Goal: Task Accomplishment & Management: Manage account settings

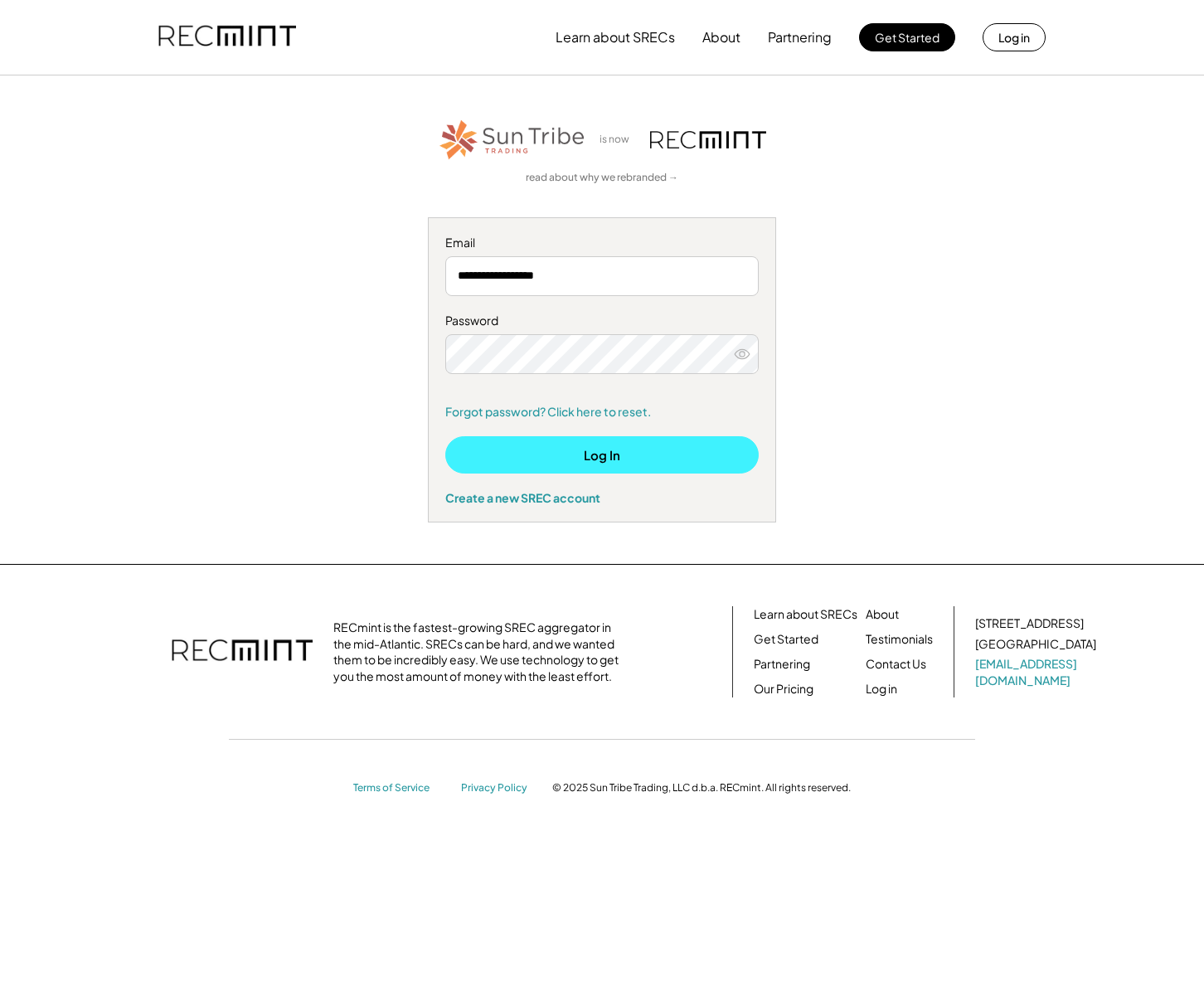
click at [600, 457] on button "Log In" at bounding box center [602, 455] width 314 height 37
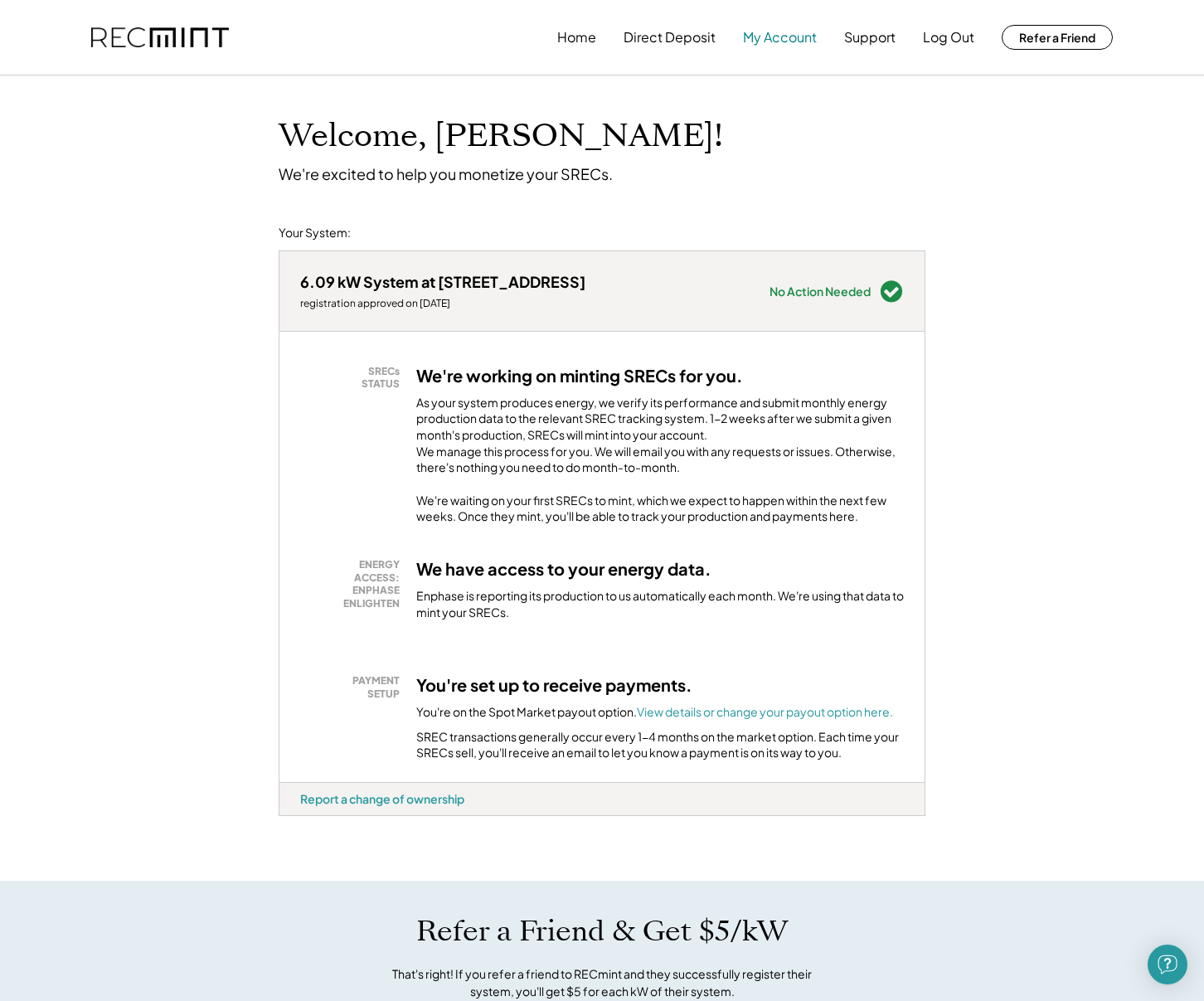
click at [775, 36] on button "My Account" at bounding box center [780, 37] width 74 height 33
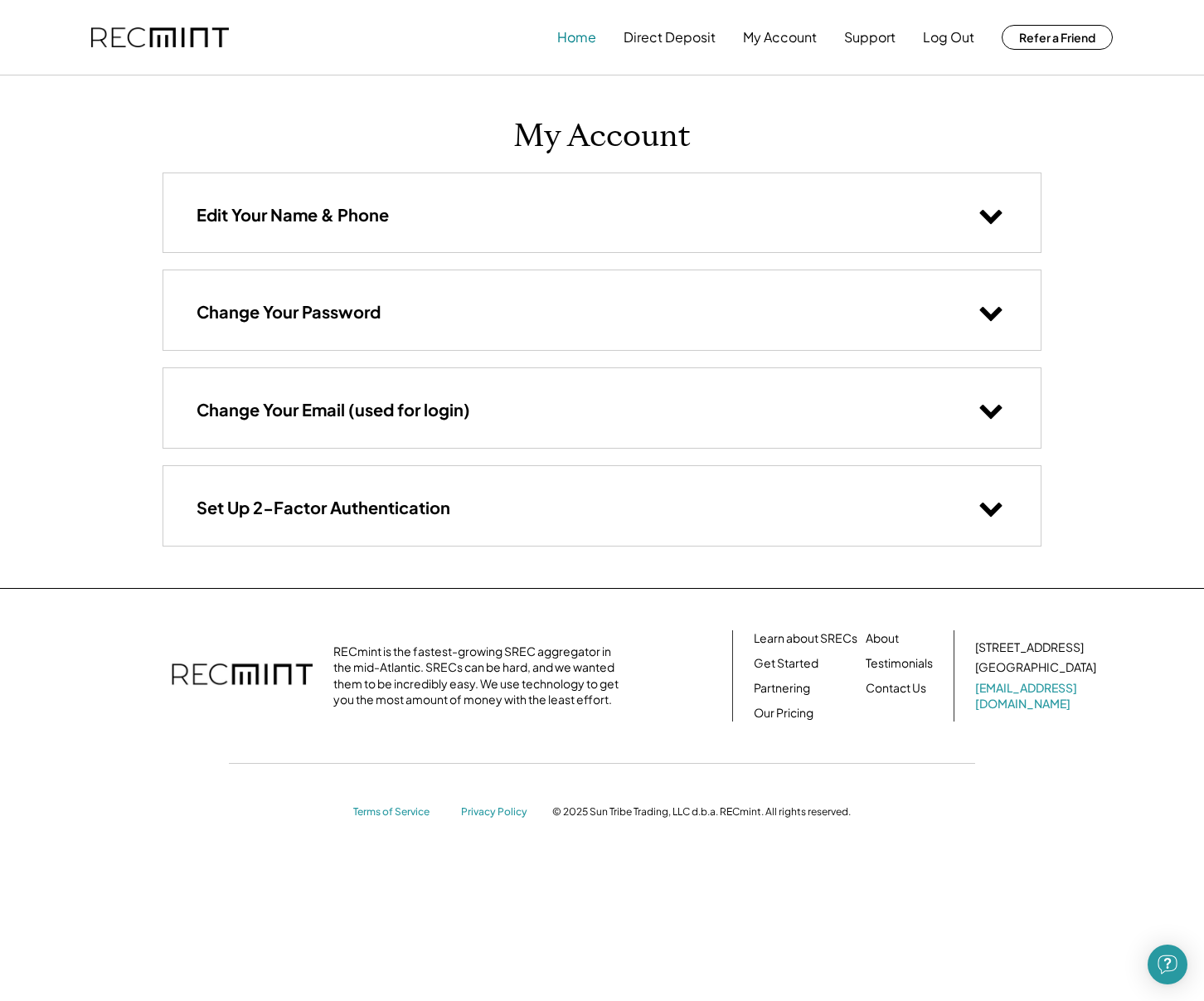
click at [574, 41] on button "Home" at bounding box center [576, 37] width 39 height 33
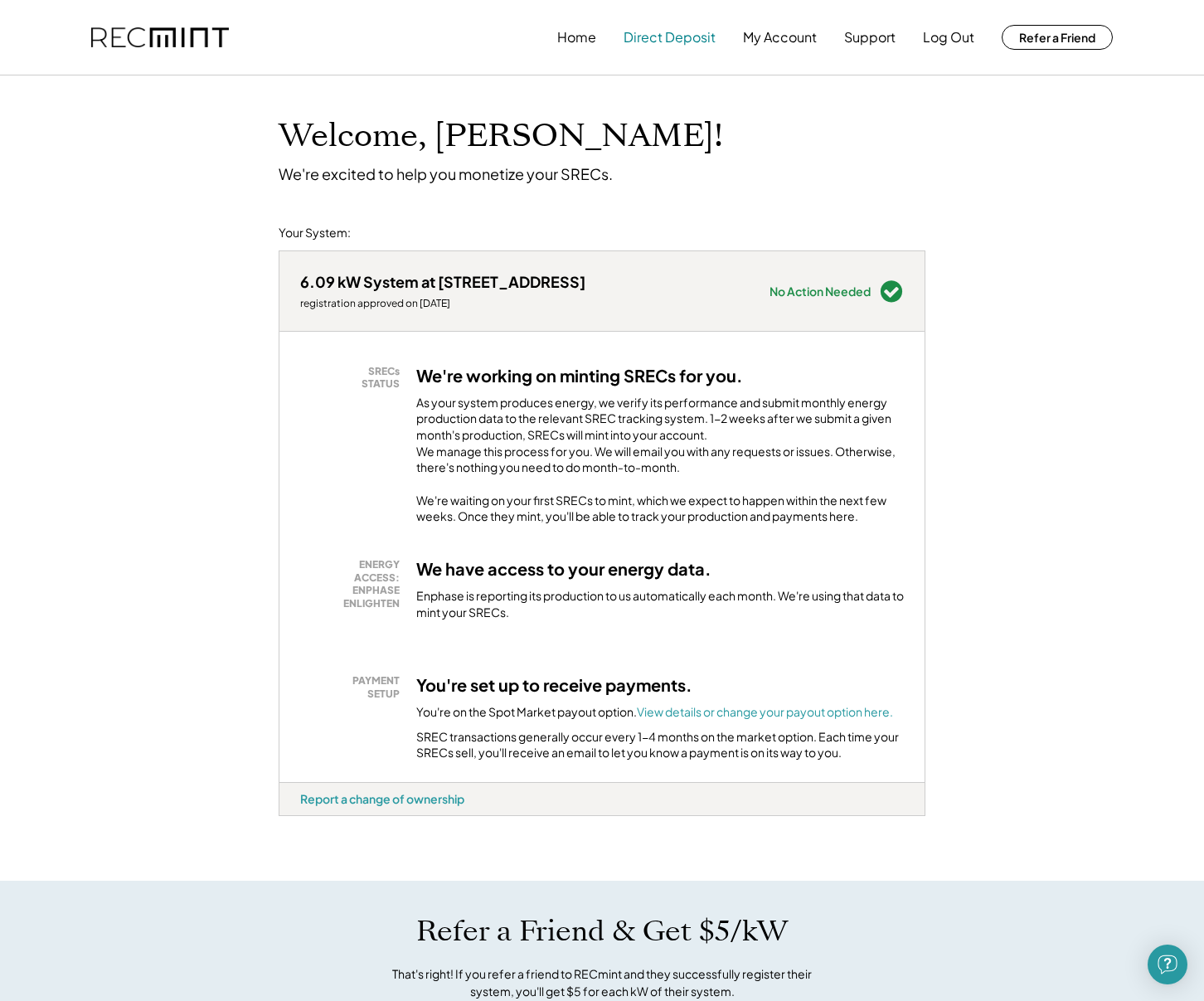
click at [688, 37] on button "Direct Deposit" at bounding box center [669, 37] width 92 height 33
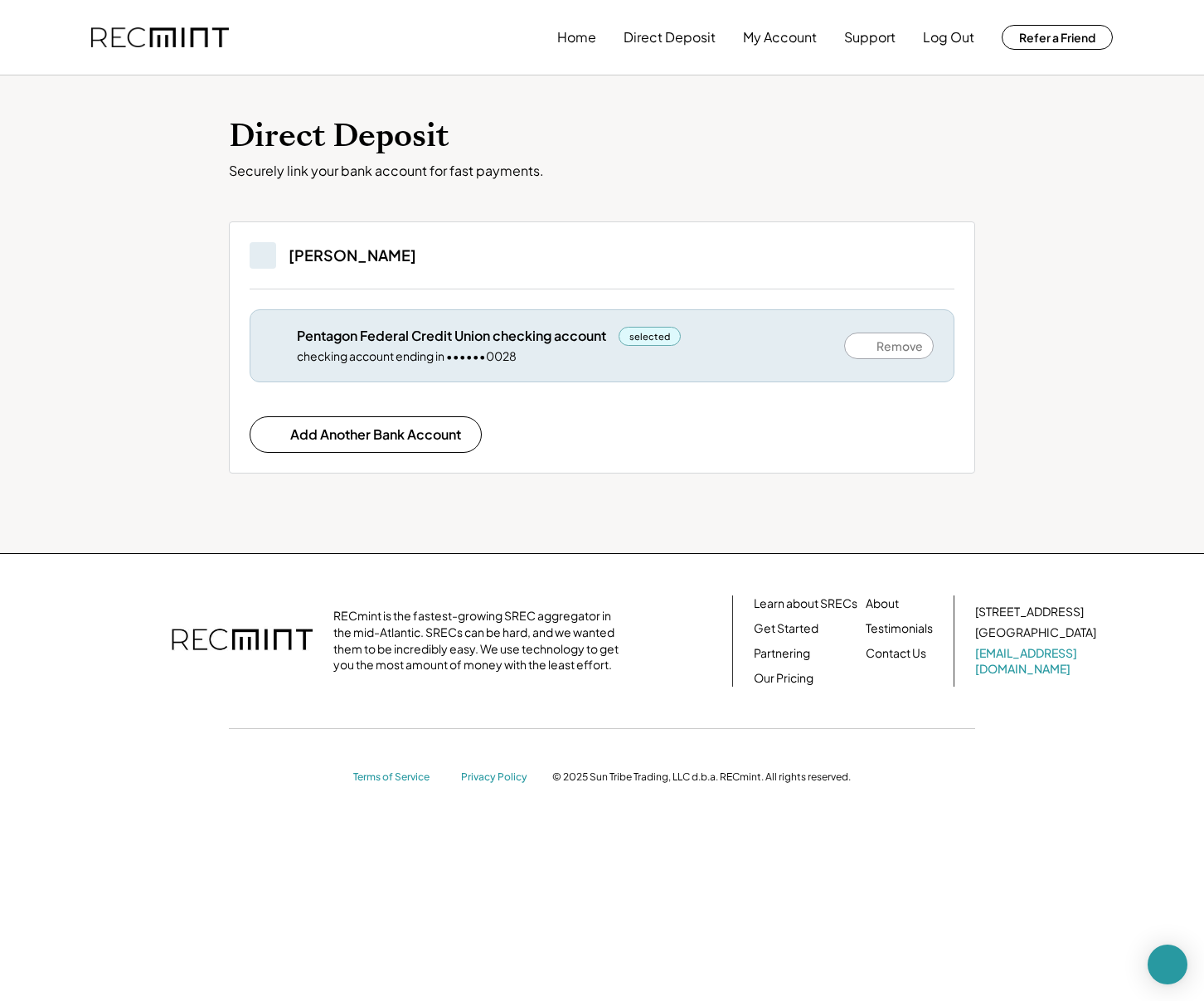
scroll to position [1, 0]
click at [764, 30] on button "My Account" at bounding box center [780, 37] width 74 height 33
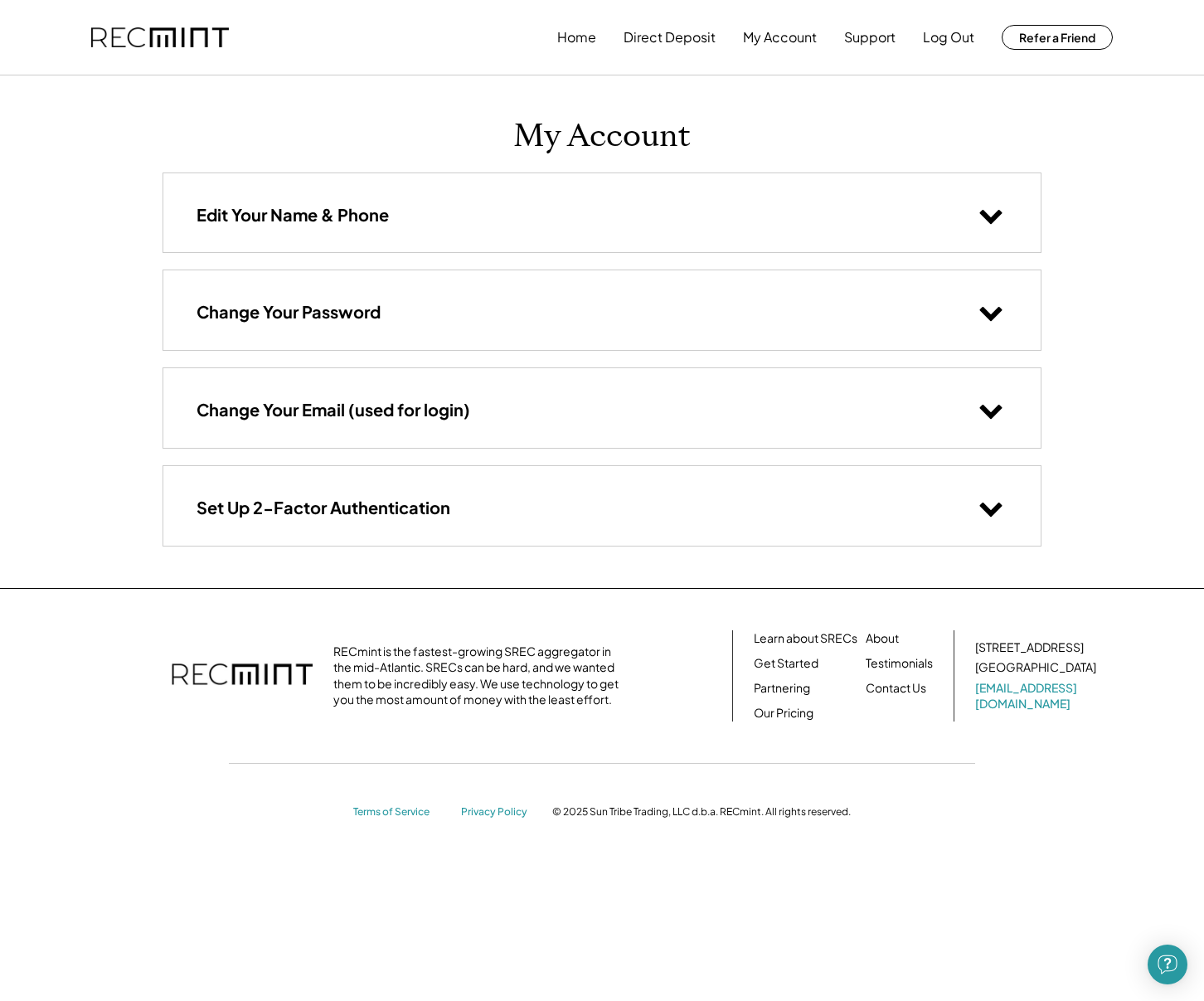
click at [998, 213] on use at bounding box center [991, 217] width 23 height 14
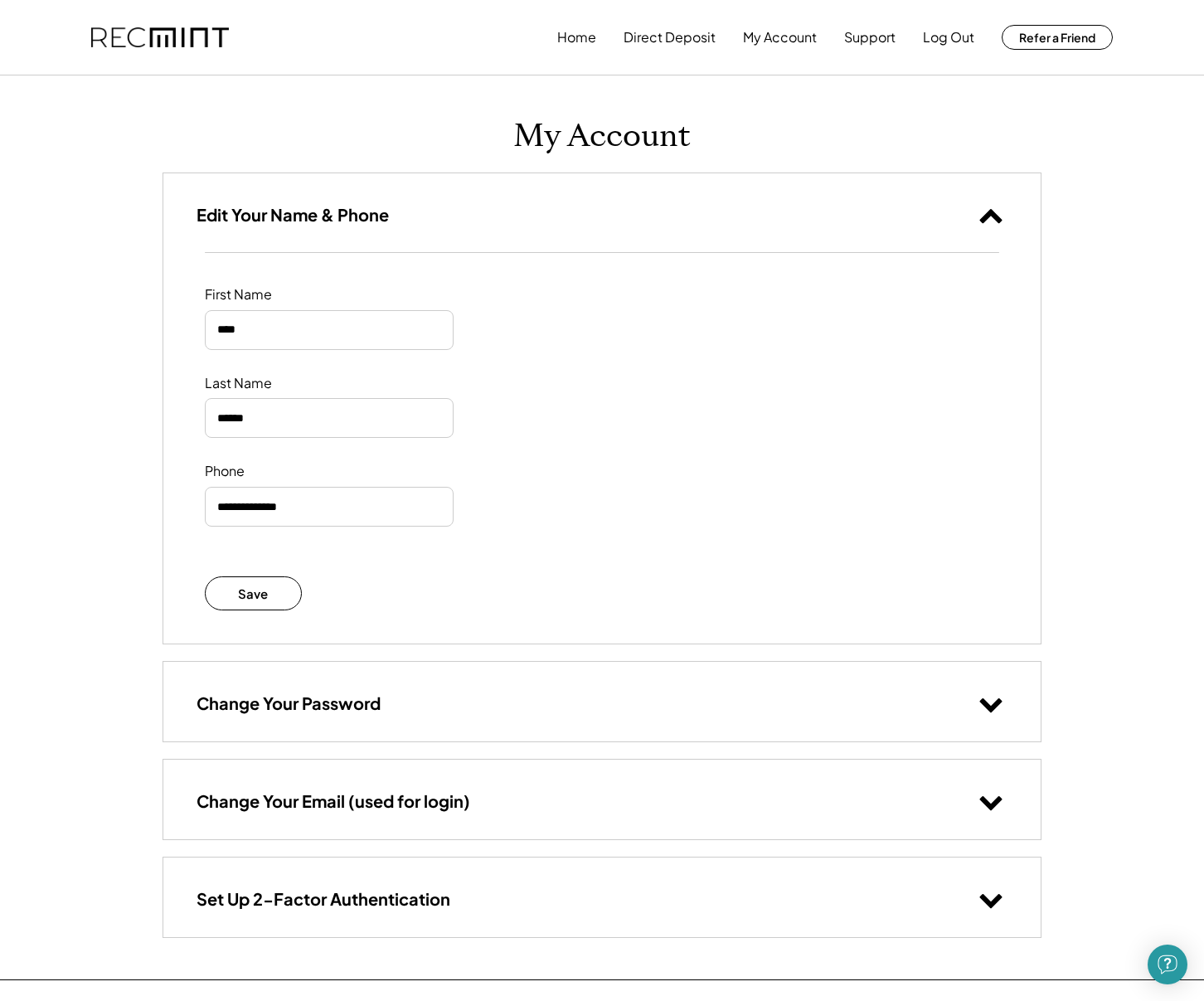
click at [998, 213] on icon at bounding box center [991, 215] width 25 height 25
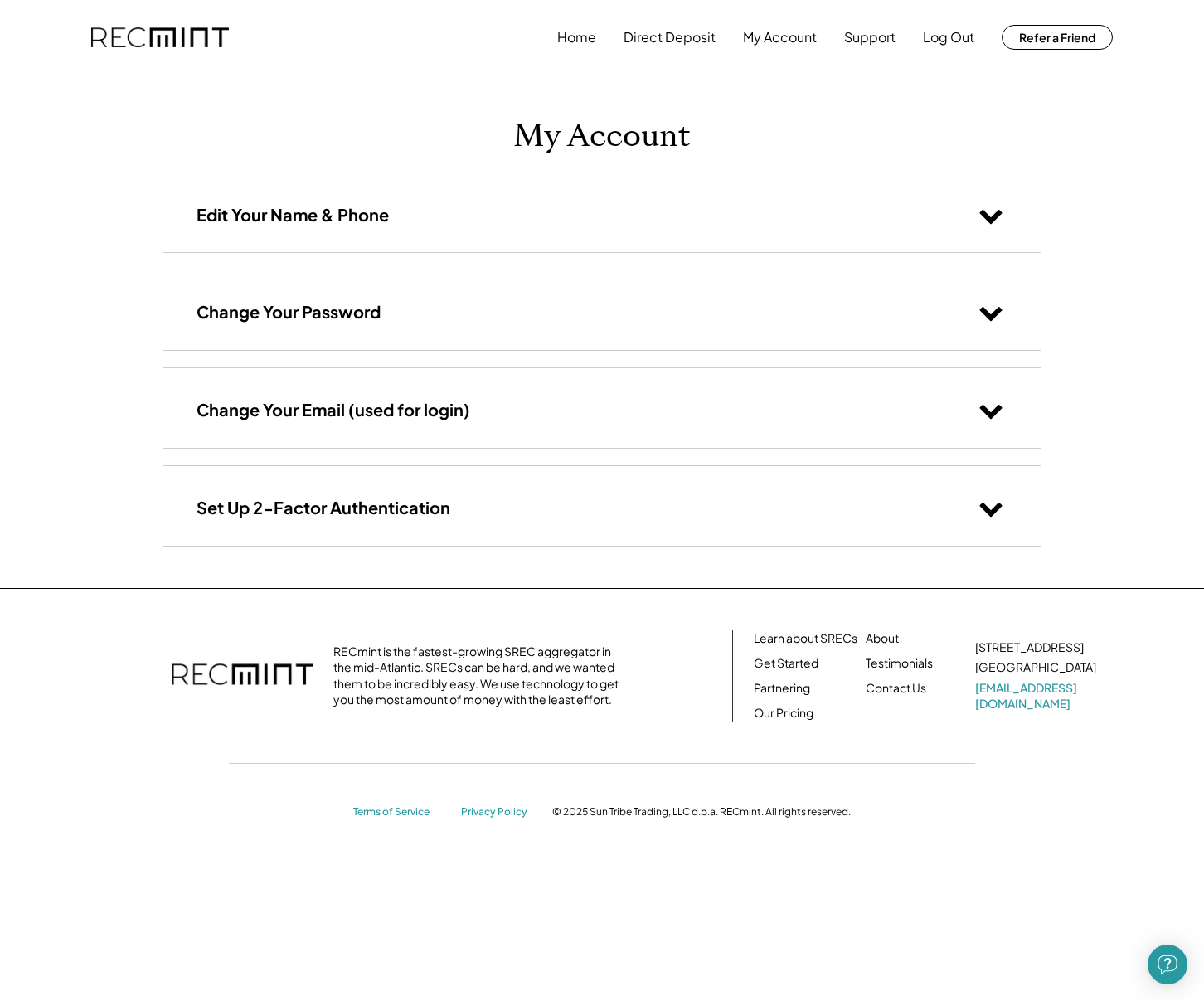
click at [999, 309] on use at bounding box center [991, 314] width 23 height 14
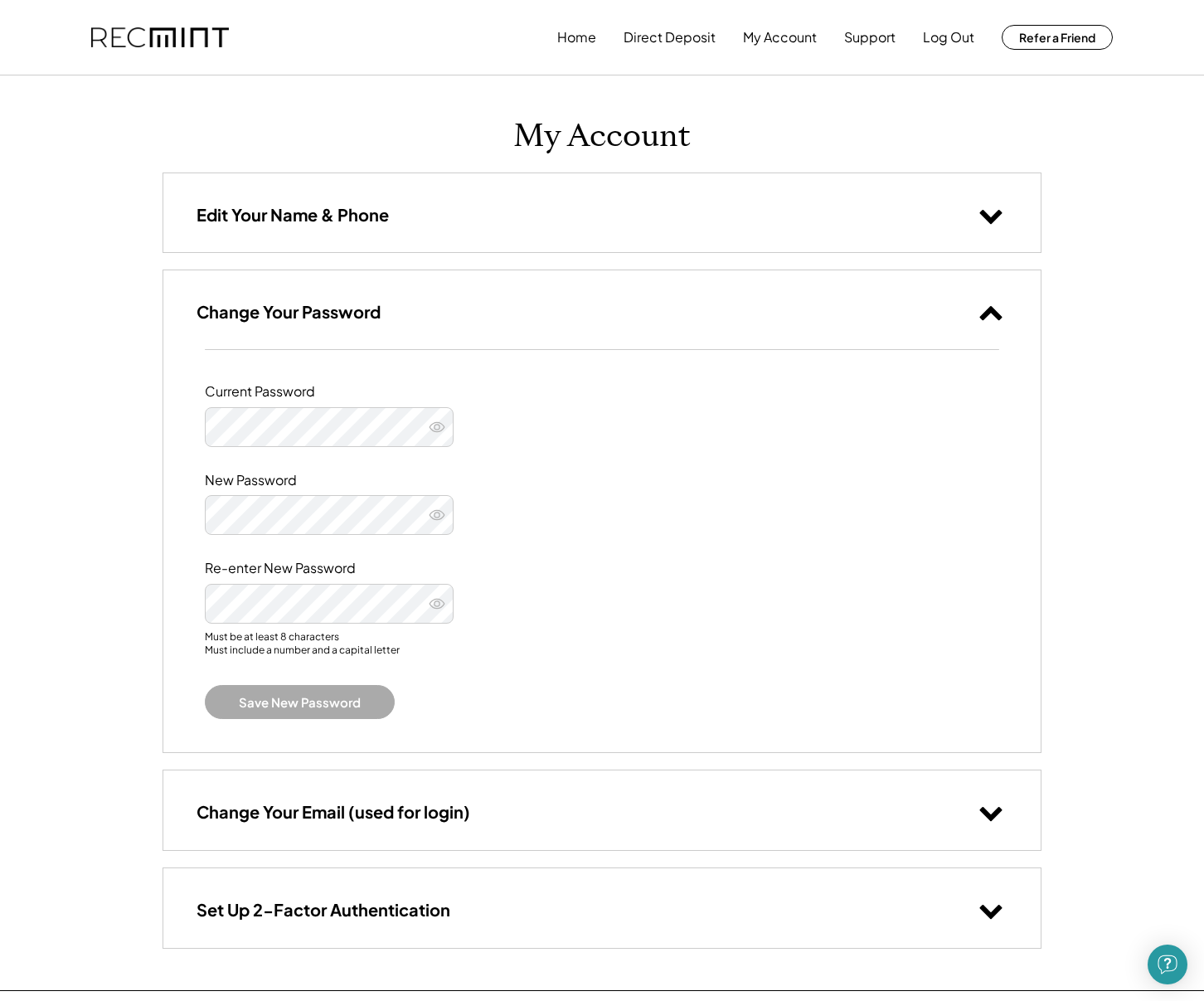
click at [999, 309] on icon at bounding box center [991, 311] width 25 height 25
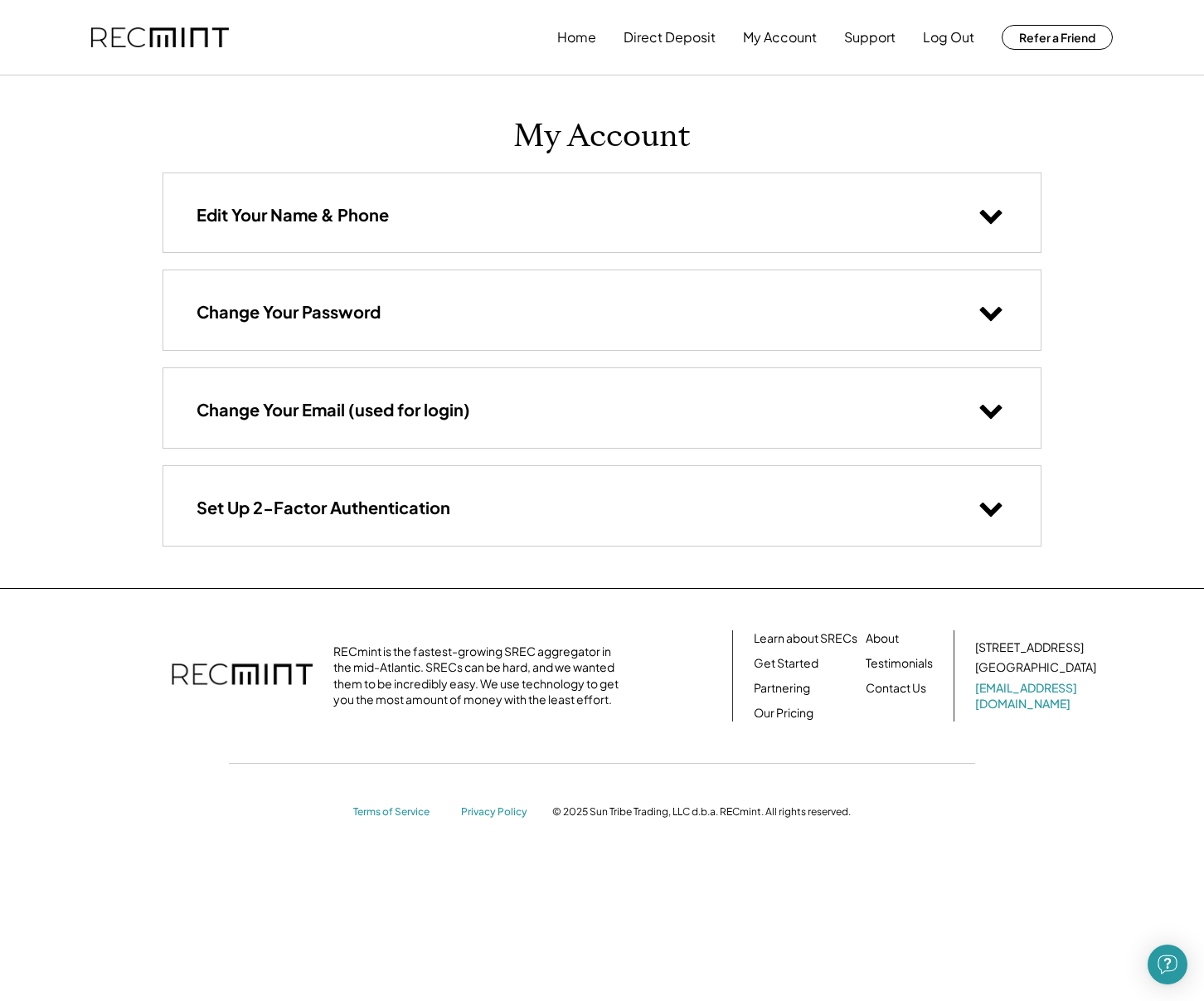
click at [988, 411] on use at bounding box center [991, 411] width 23 height 14
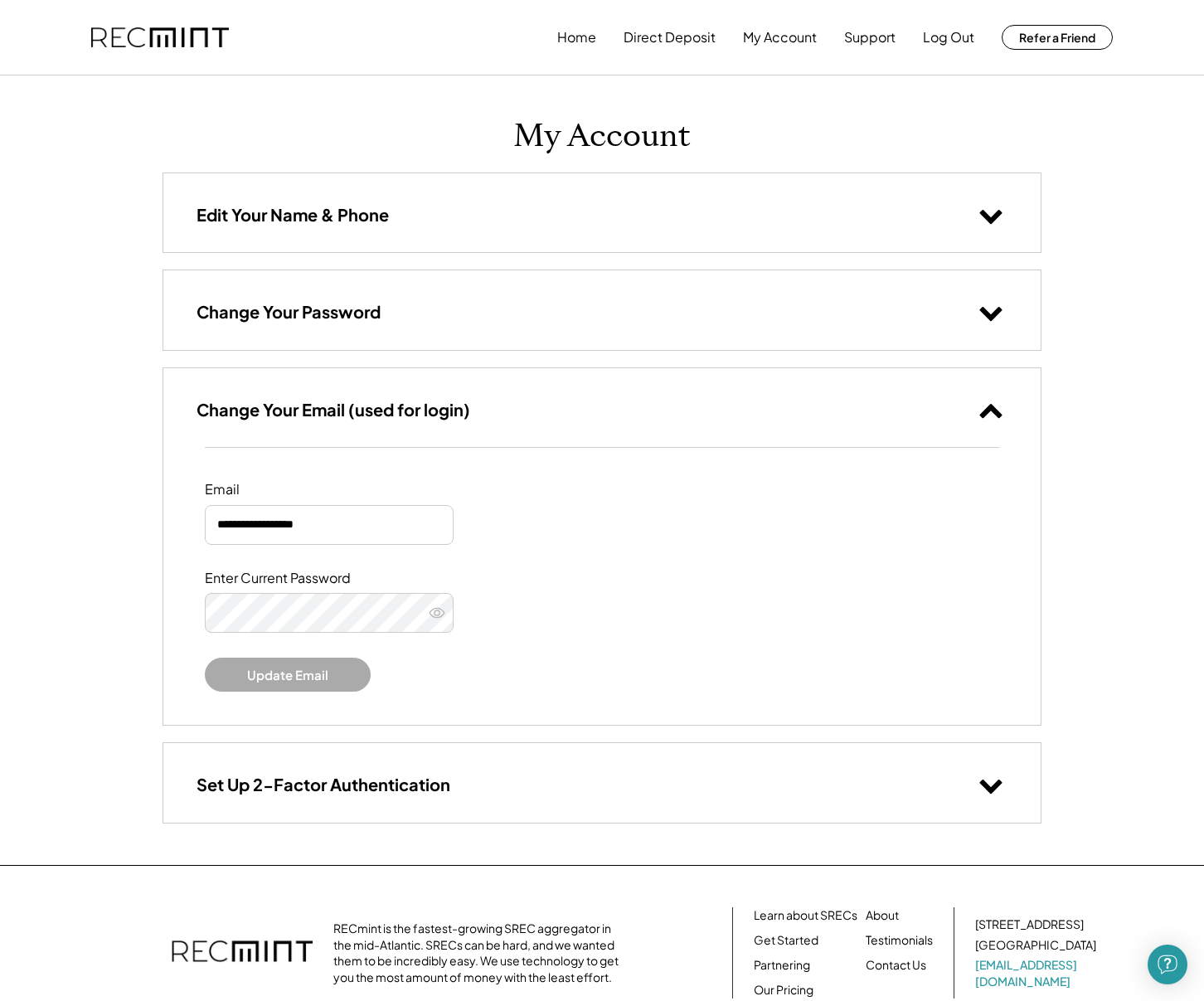
click at [987, 410] on use at bounding box center [991, 411] width 23 height 14
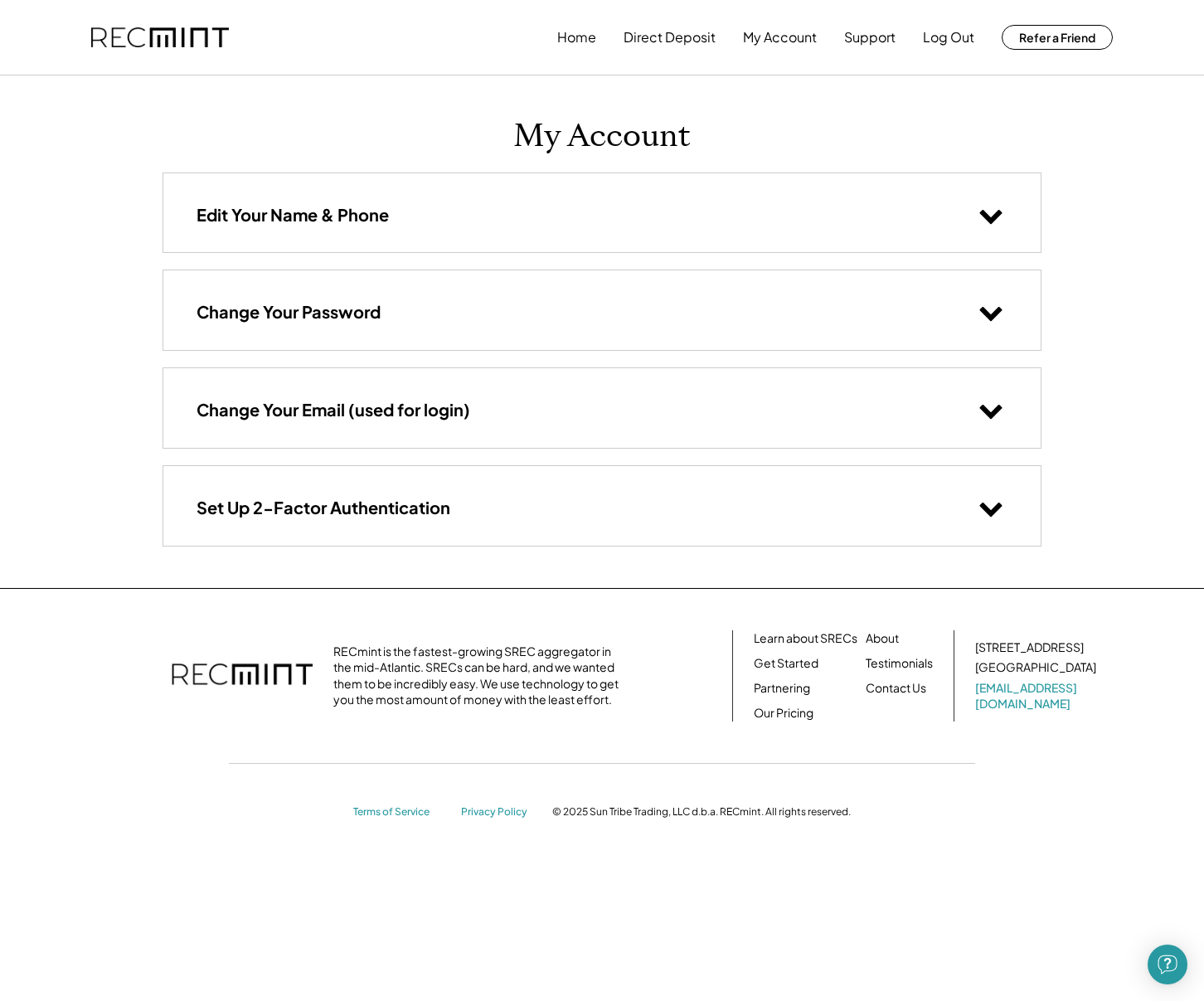
click at [988, 508] on use at bounding box center [991, 510] width 23 height 14
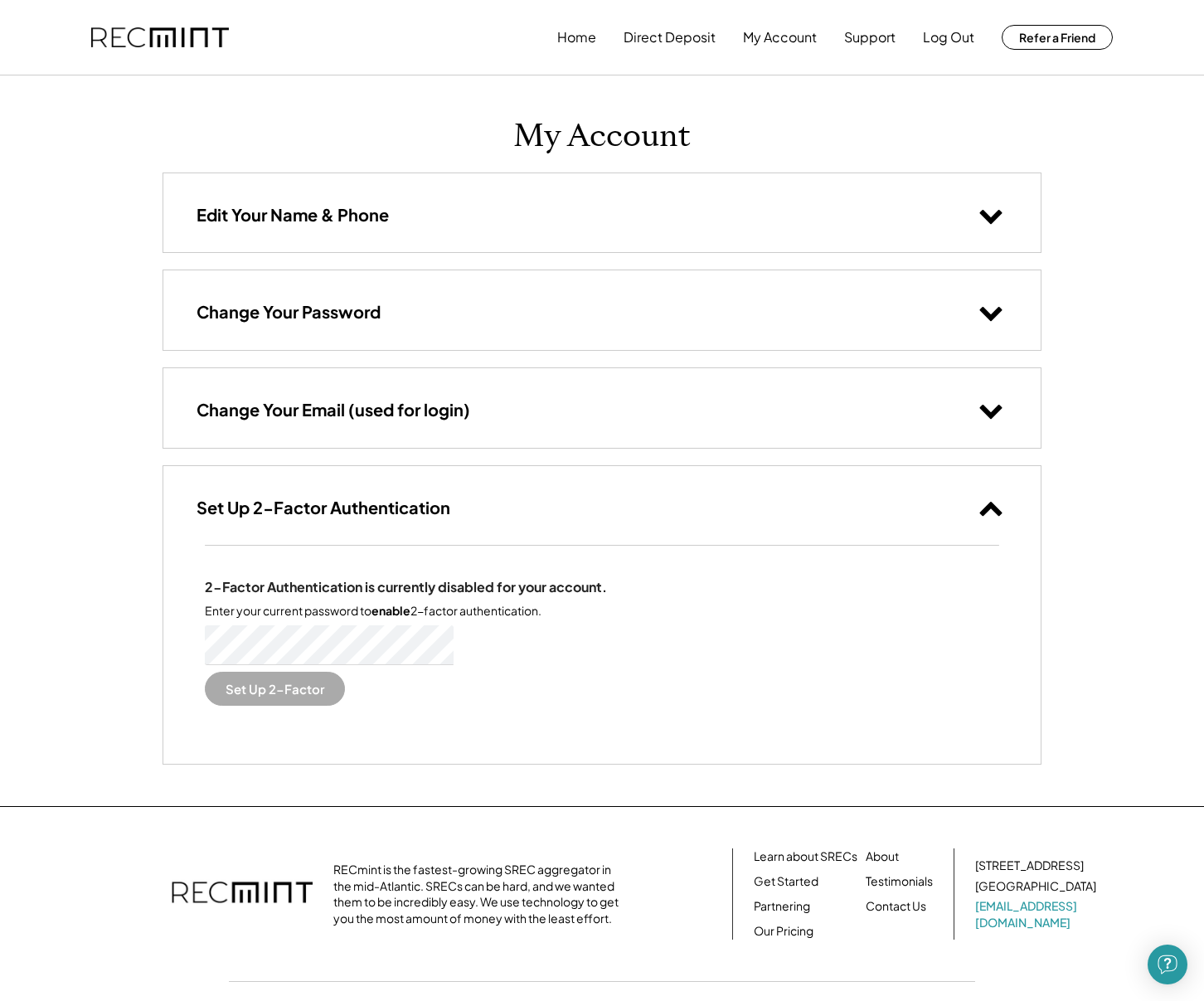
click at [991, 506] on use at bounding box center [991, 509] width 23 height 14
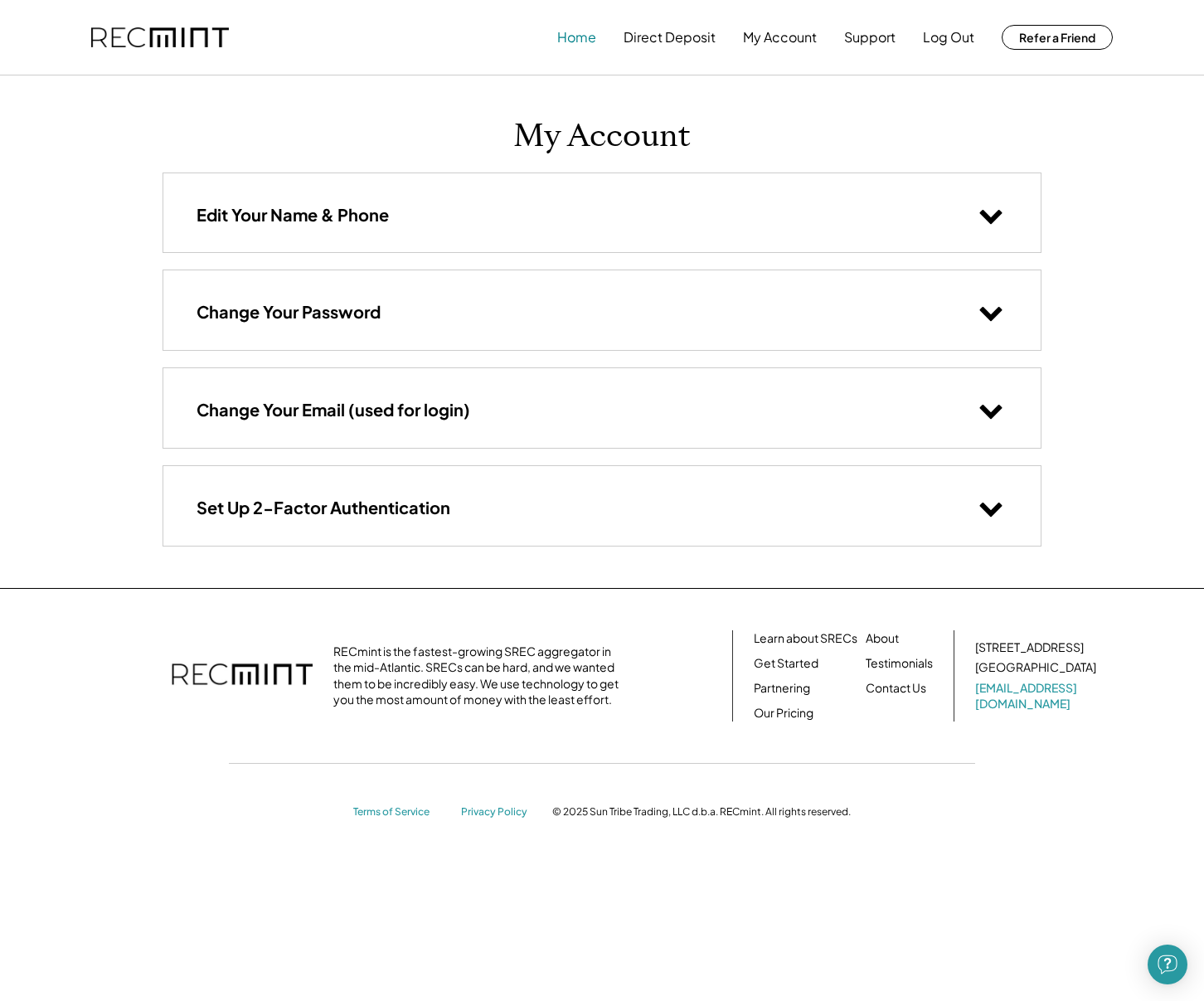
click at [579, 43] on button "Home" at bounding box center [576, 37] width 39 height 33
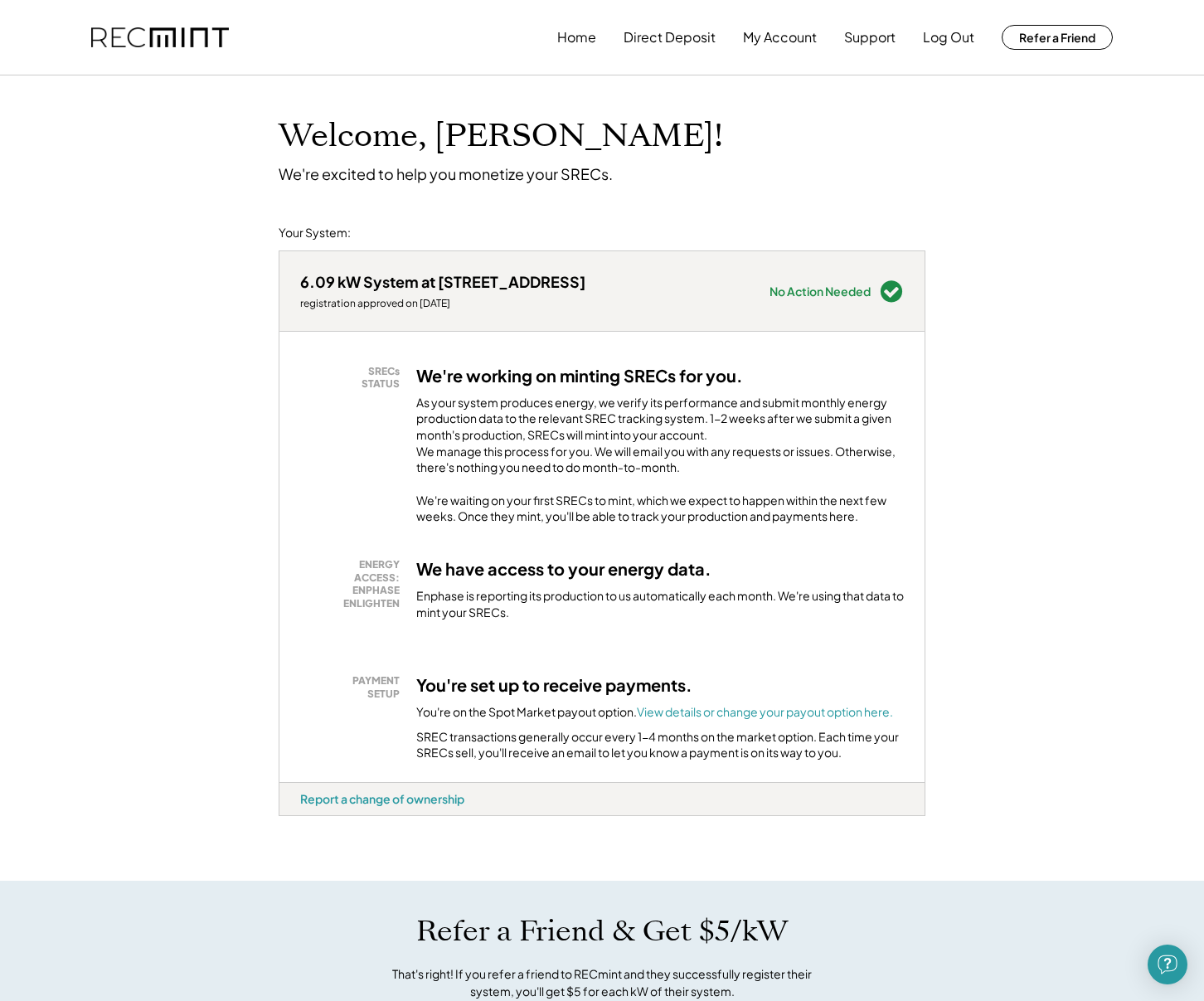
click at [377, 276] on div "6.09 kW System at 626 18th St S" at bounding box center [442, 282] width 285 height 19
click at [437, 170] on div "We're excited to help you monetize your SRECs." at bounding box center [446, 174] width 334 height 19
click at [774, 719] on font "View details or change your payout option here." at bounding box center [765, 711] width 256 height 15
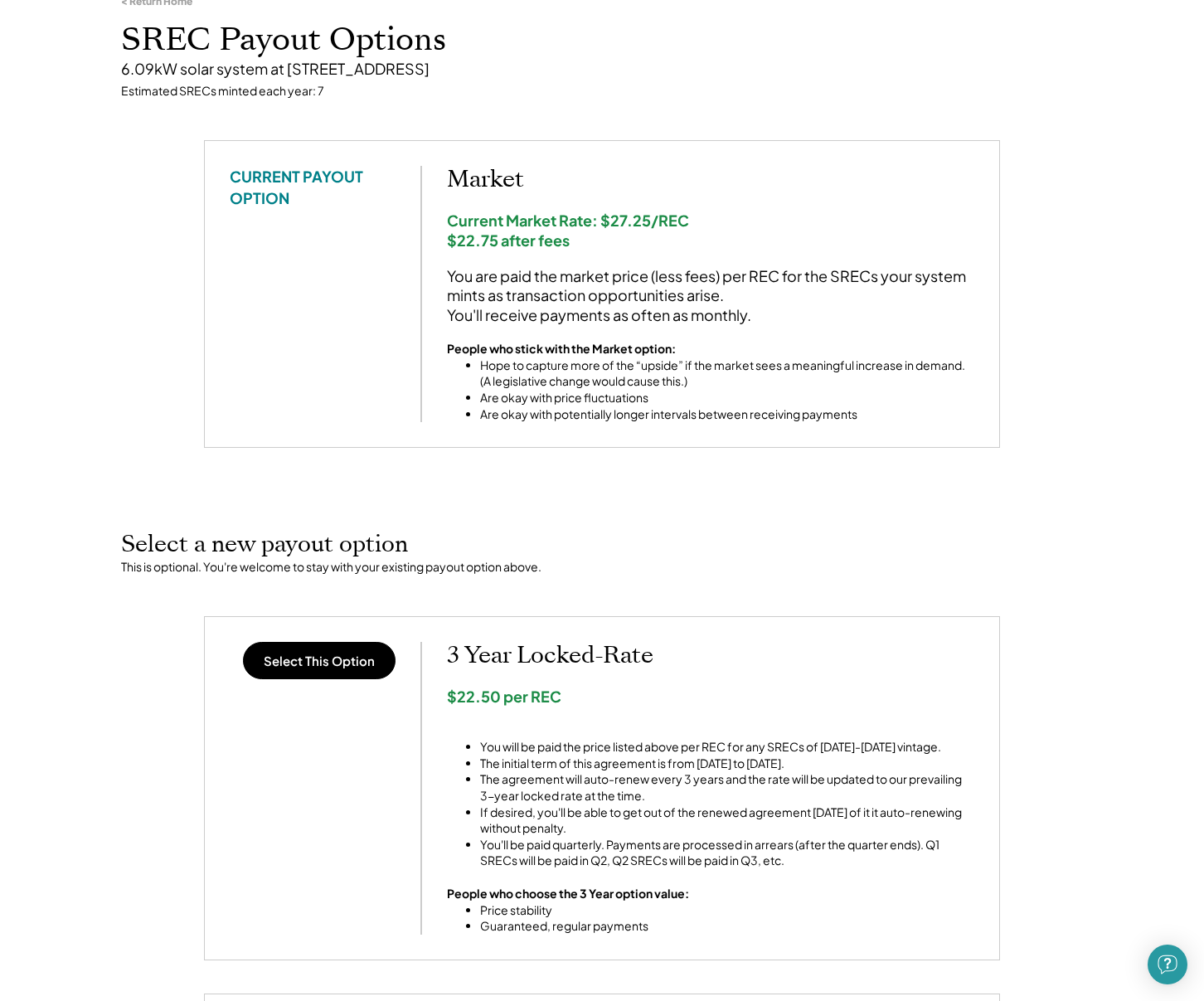
scroll to position [86, 0]
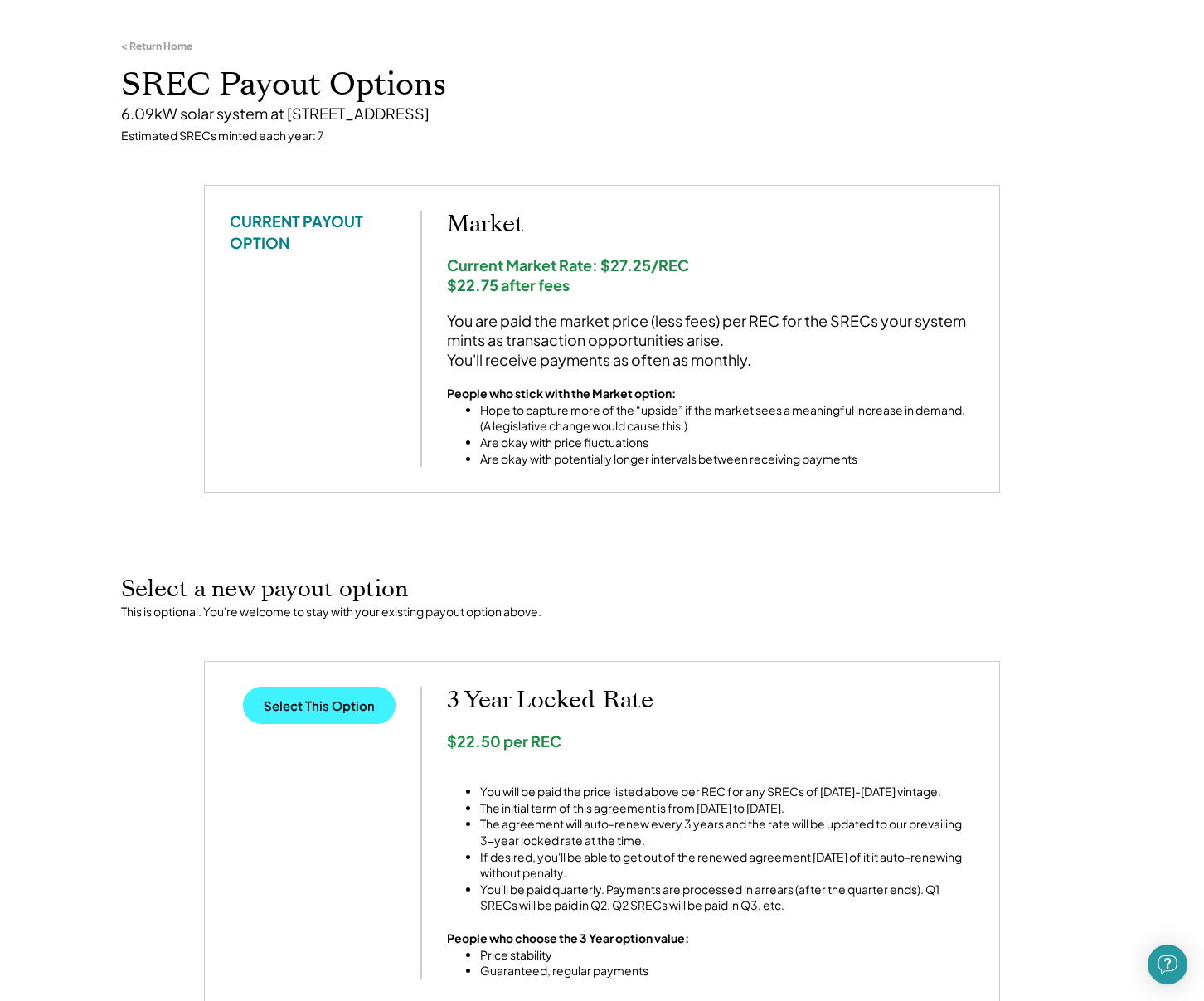
click at [341, 687] on button "Select This Option" at bounding box center [319, 705] width 153 height 37
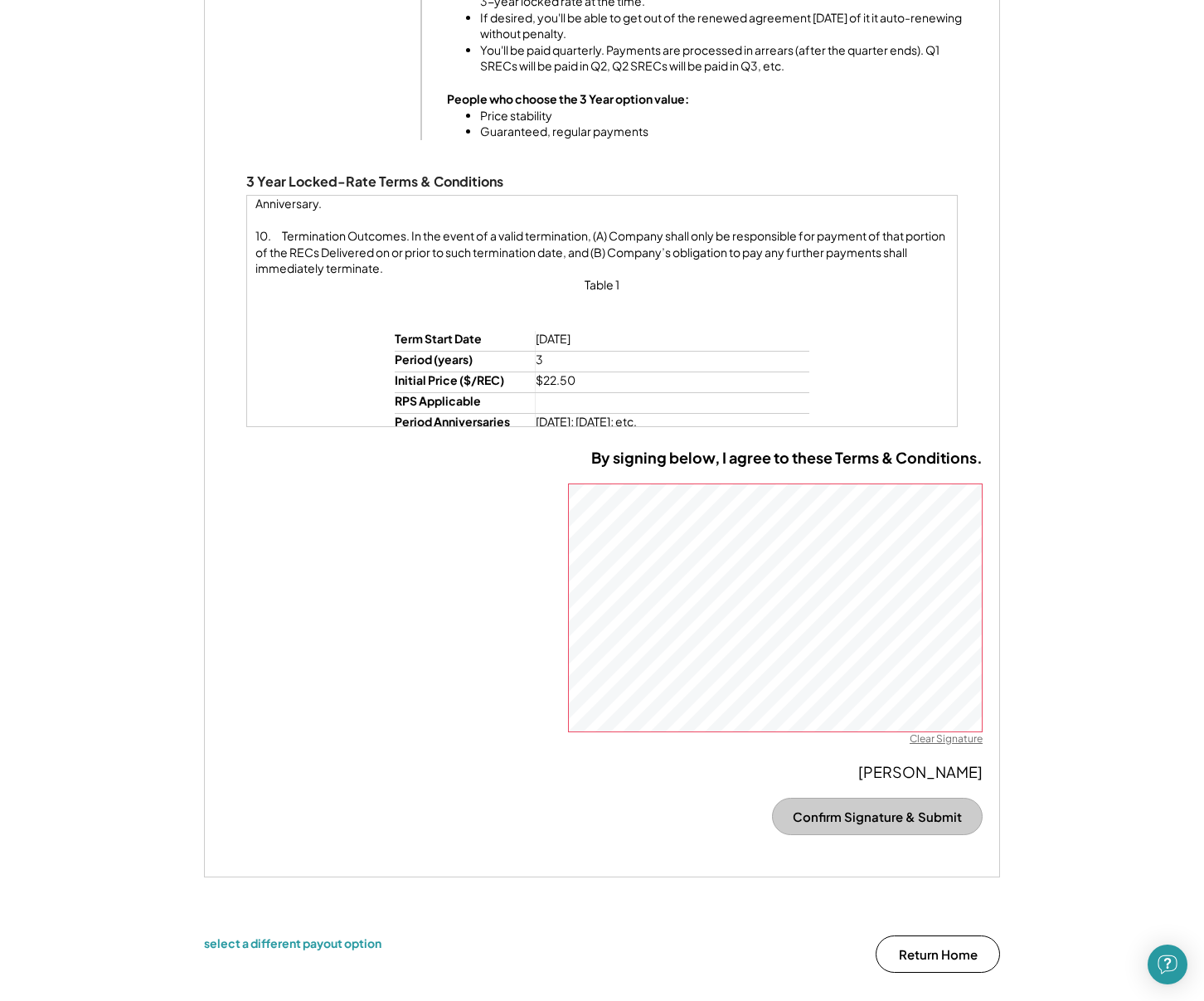
scroll to position [1275, 0]
click at [836, 811] on button "Confirm Signature & Submit" at bounding box center [877, 817] width 210 height 37
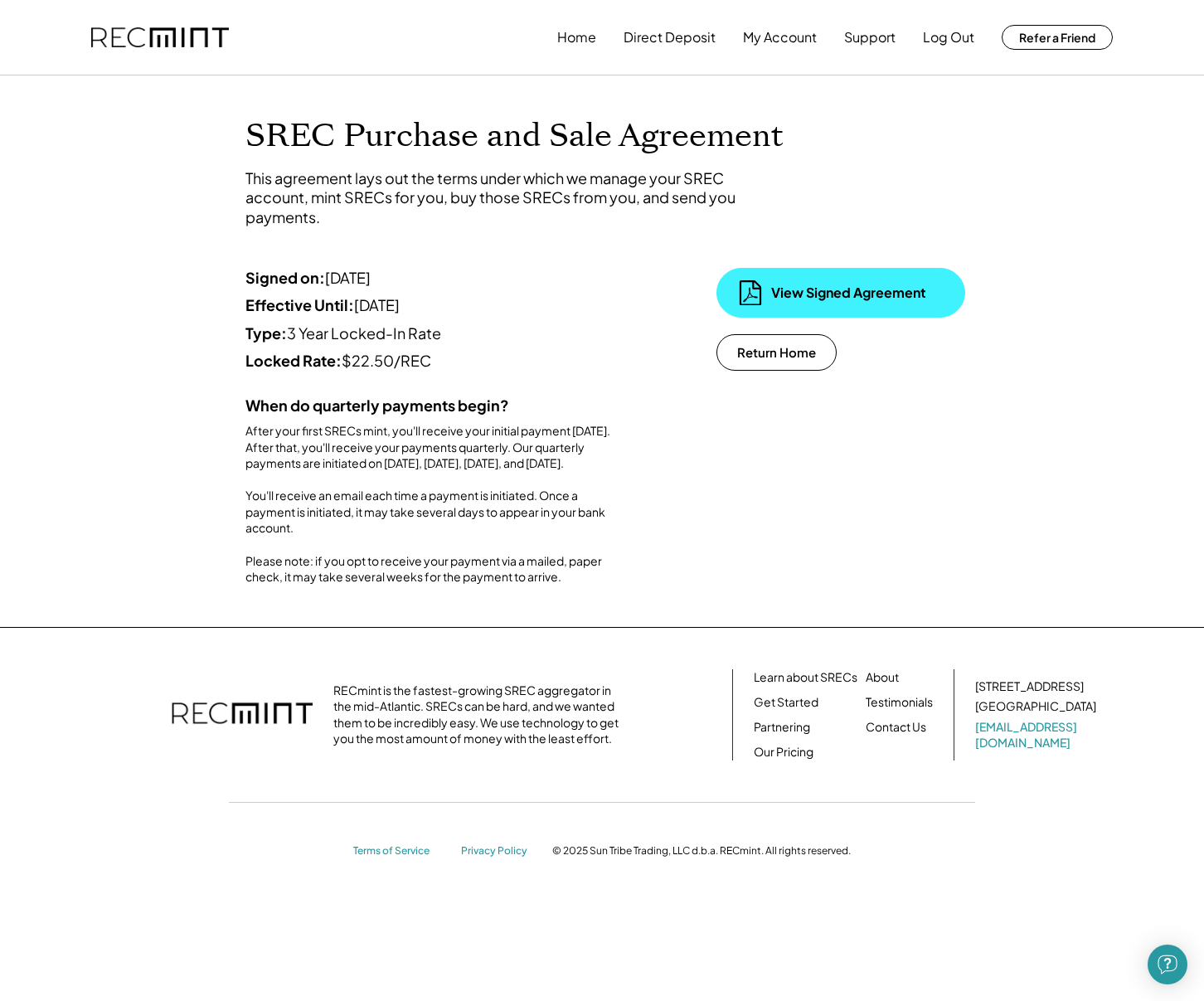
click at [828, 298] on div "View Signed Agreement" at bounding box center [854, 292] width 166 height 18
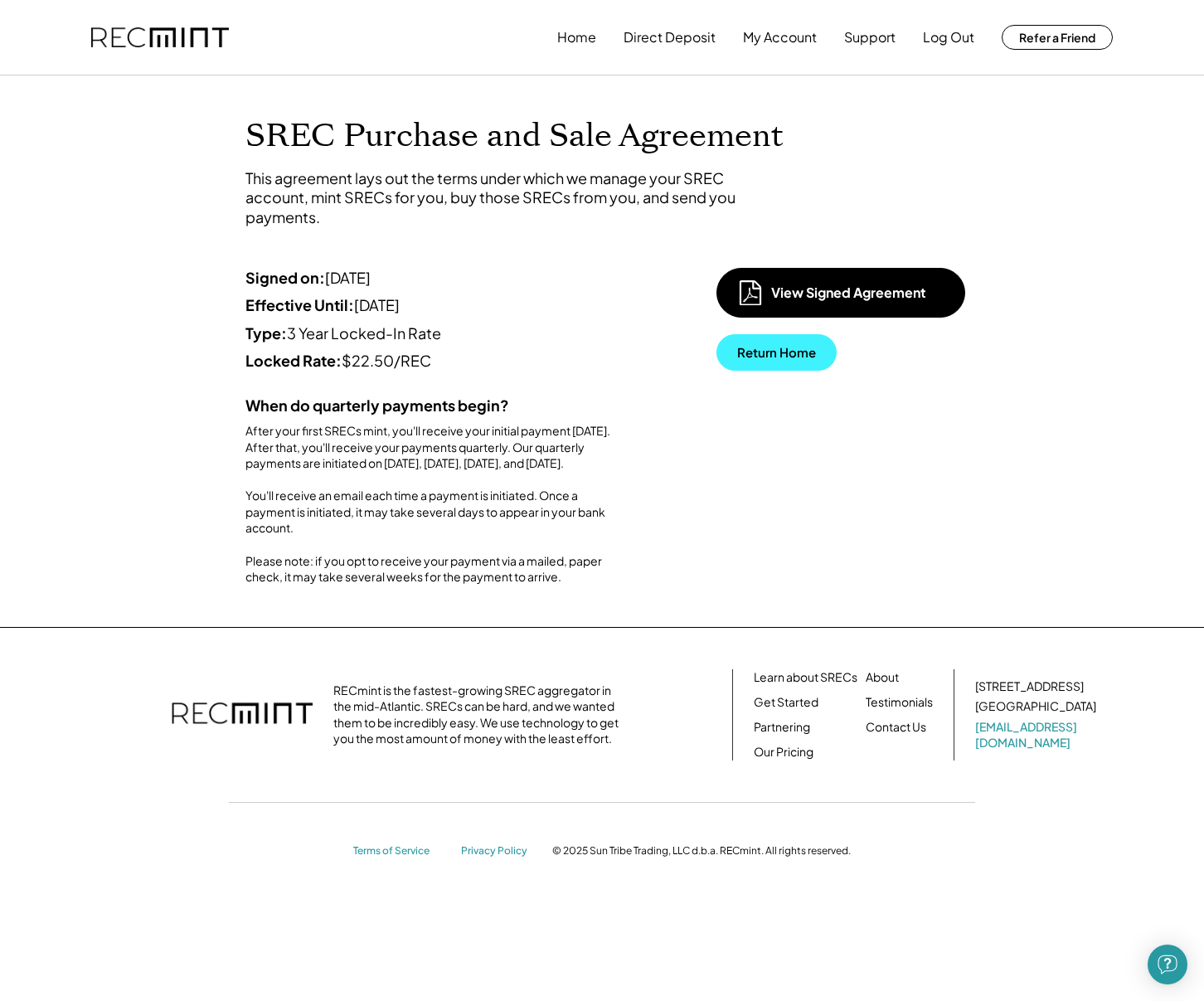
click at [738, 356] on button "Return Home" at bounding box center [776, 352] width 120 height 37
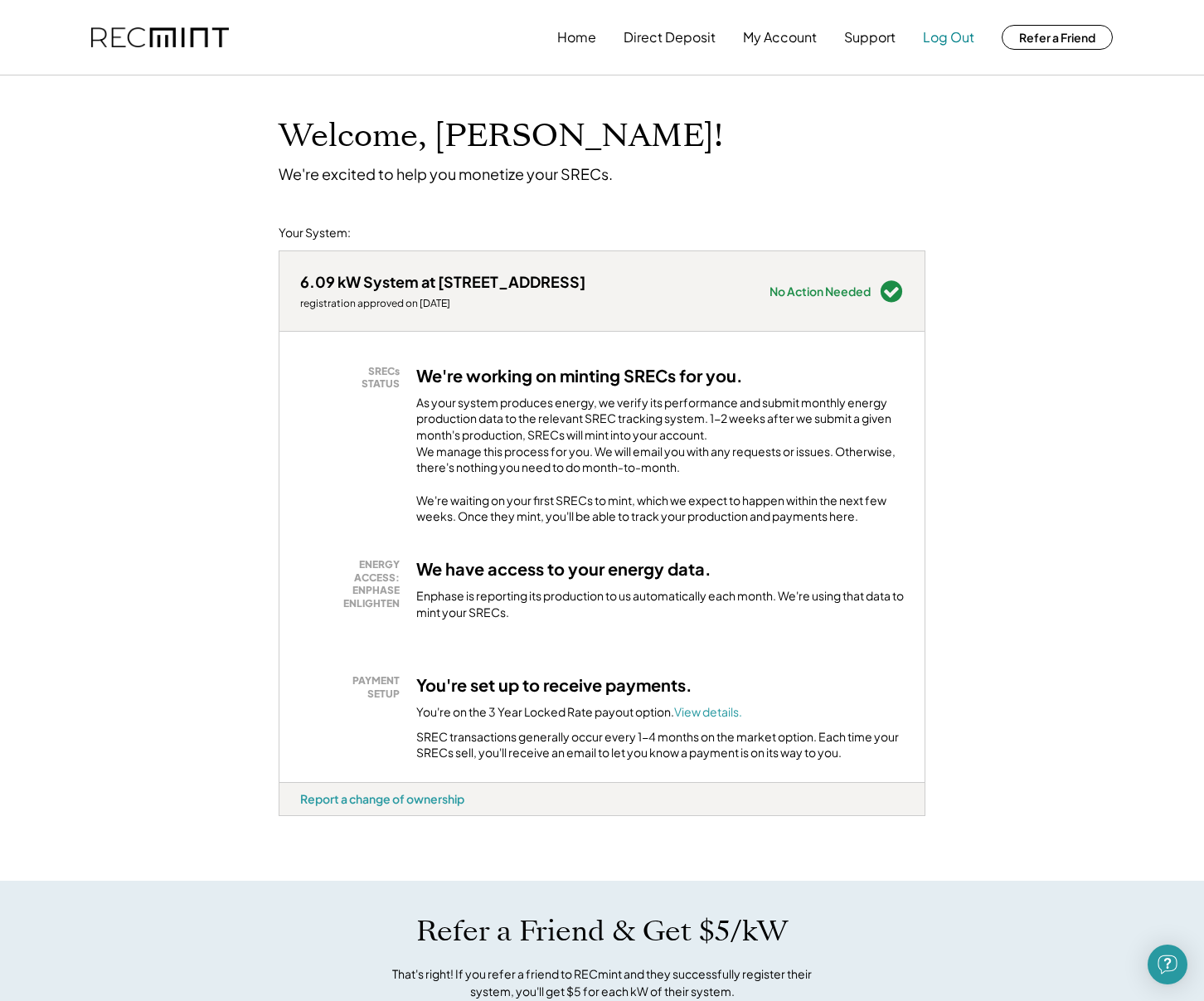
click at [954, 43] on button "Log Out" at bounding box center [948, 37] width 51 height 33
